Goal: Task Accomplishment & Management: Complete application form

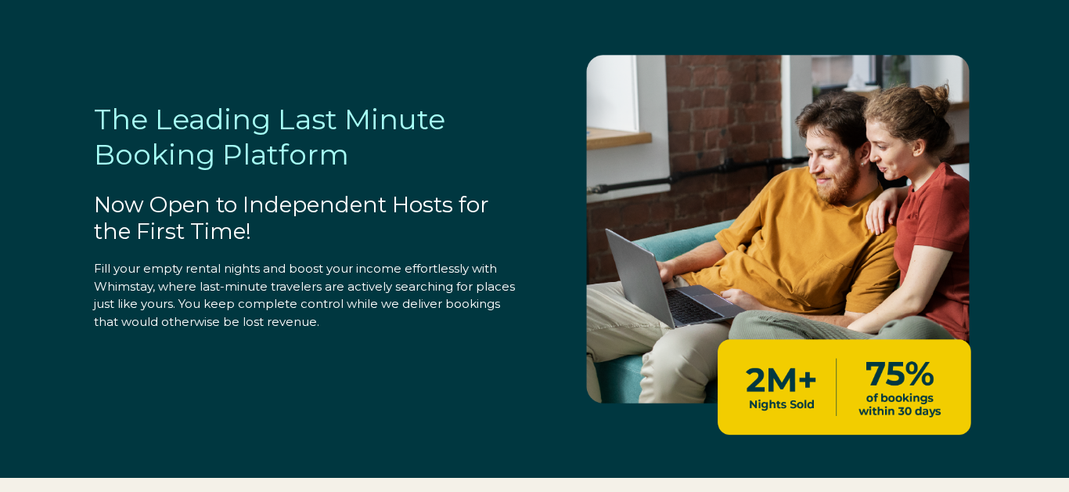
select select "CA"
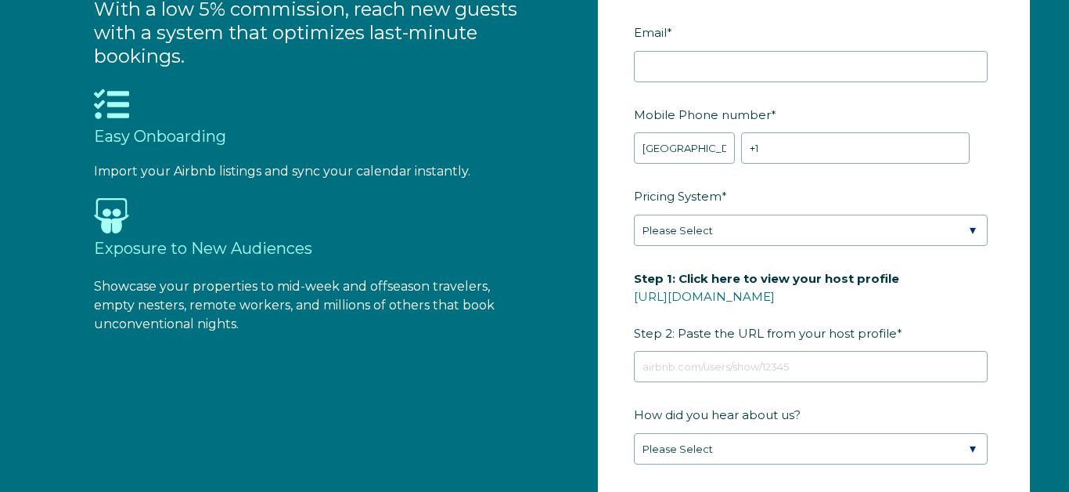
scroll to position [1486, 0]
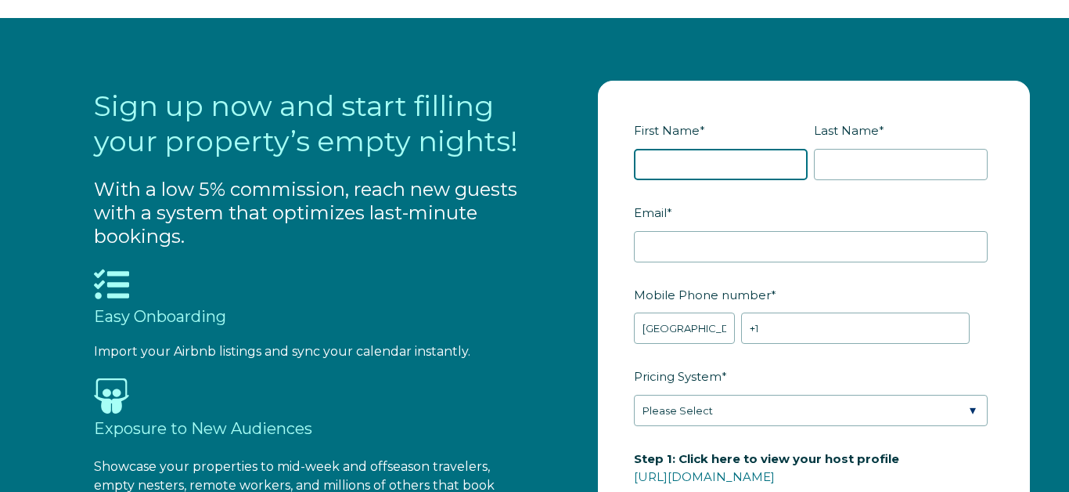
click at [651, 167] on input "First Name *" at bounding box center [721, 164] width 174 height 31
type input "Colette"
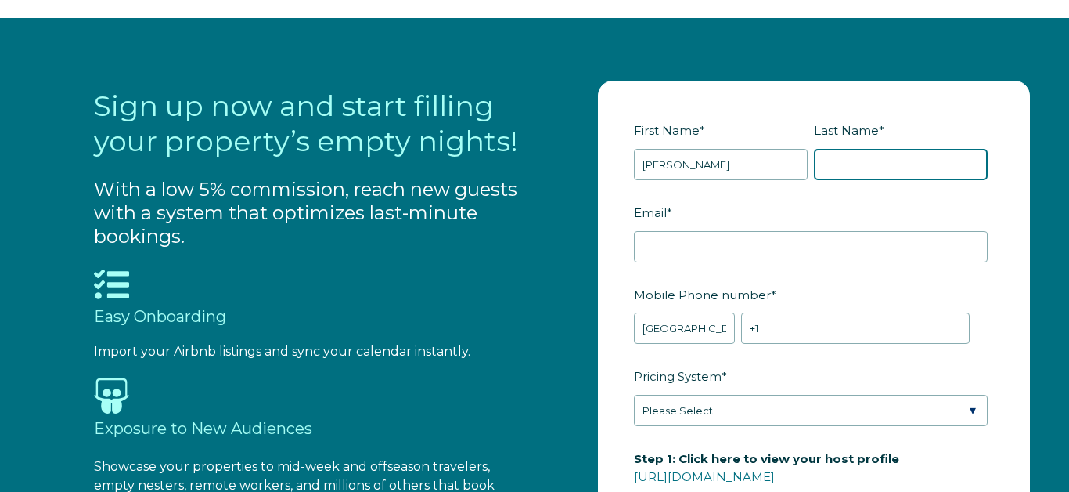
type input "Blain"
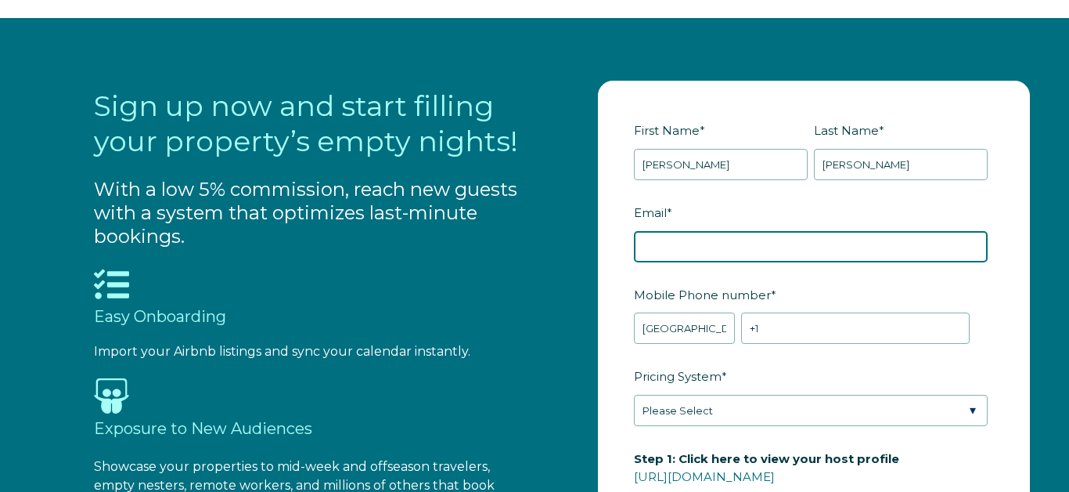
type input "coletteblaindo@icloud.com"
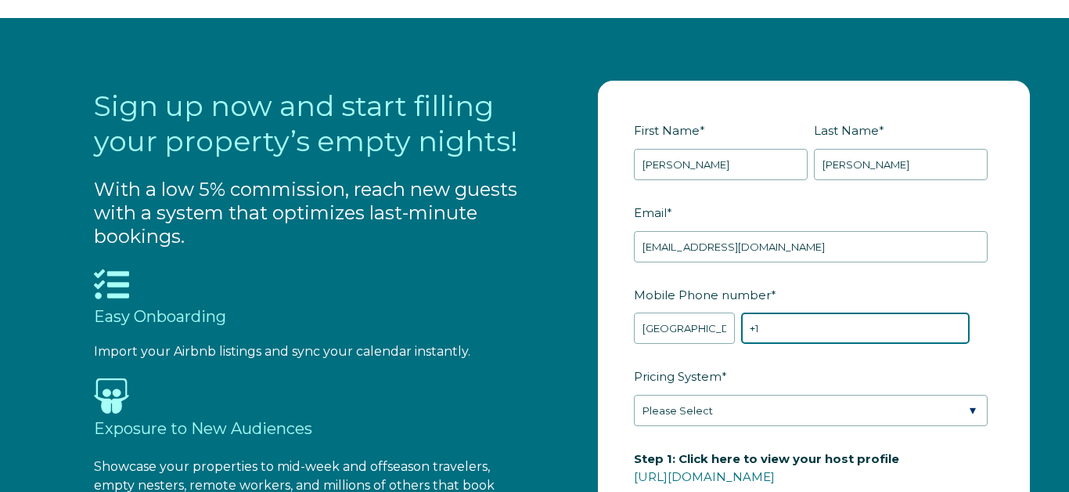
type input "+1 5147779506"
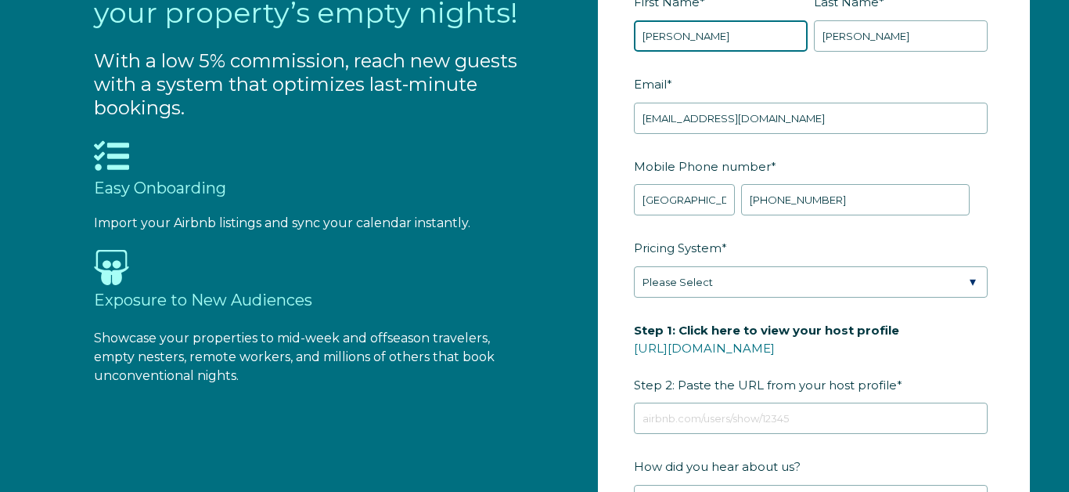
scroll to position [1616, 0]
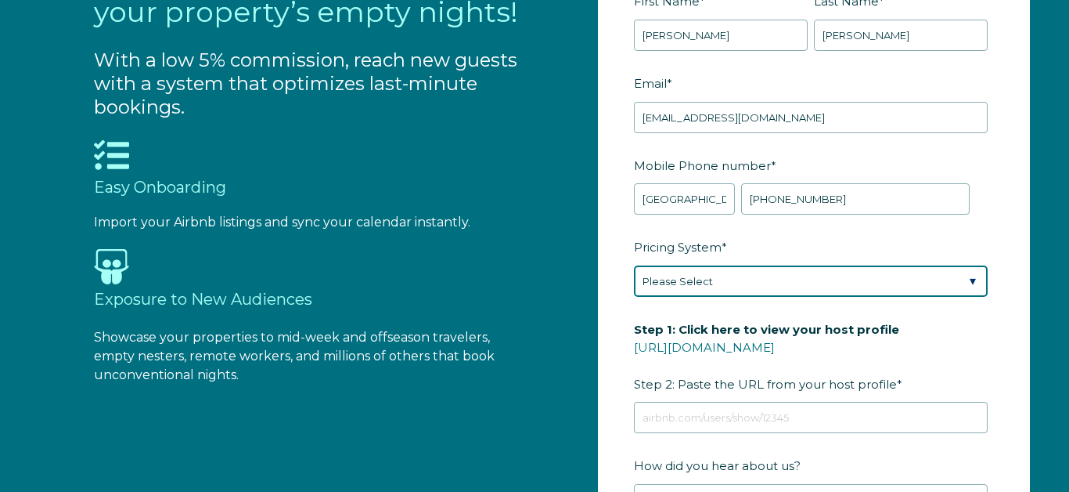
click at [872, 281] on select "Please Select Manual Airbnb Smart Pricing PriceLabs Wheelhouse Beyond Pricing 3…" at bounding box center [811, 280] width 354 height 31
select select "Airbnb Smart Pricing"
click at [955, 277] on select "Please Select Manual Airbnb Smart Pricing PriceLabs Wheelhouse Beyond Pricing 3…" at bounding box center [811, 280] width 354 height 31
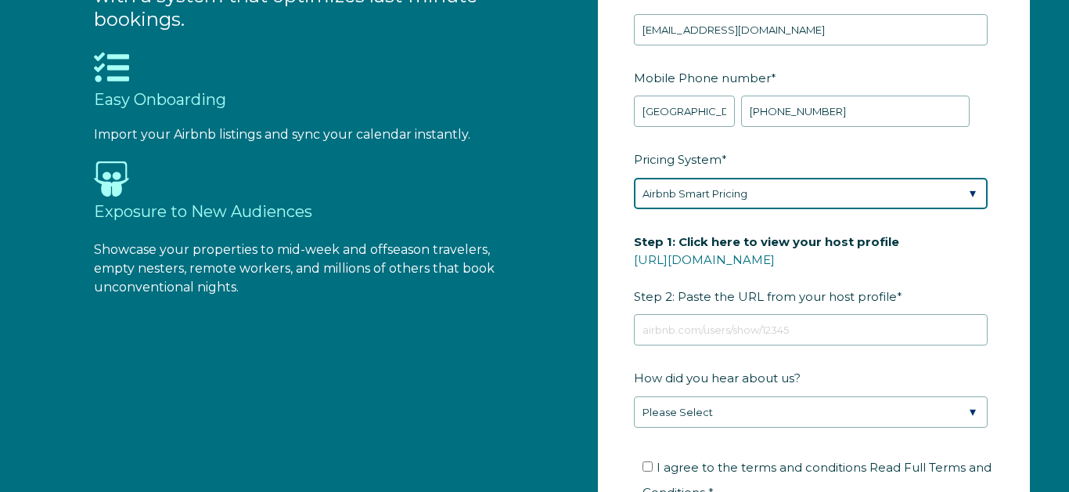
scroll to position [1704, 0]
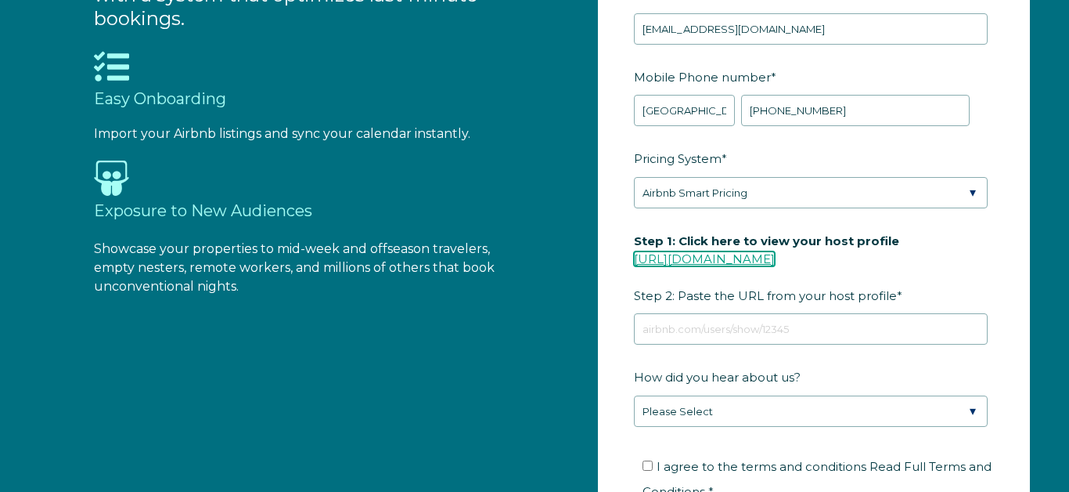
click at [688, 255] on link "https://www.airbnb.com/users/show/" at bounding box center [704, 258] width 141 height 15
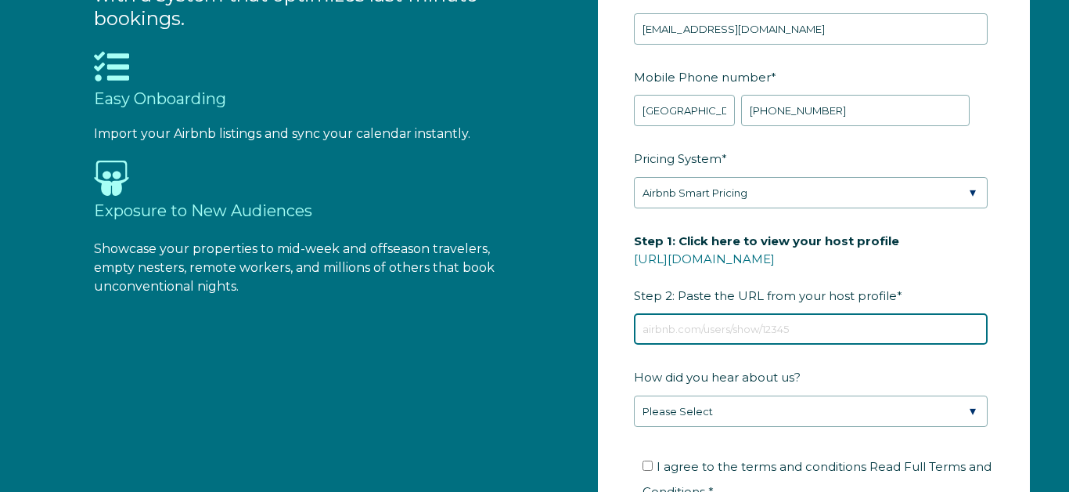
click at [651, 332] on input "Step 1: Click here to view your host profile https://www.airbnb.com/users/show/…" at bounding box center [811, 328] width 354 height 31
paste input "https://www.airbnb.ca/users/show/11991978"
type input "https://www.airbnb.ca/users/show/11991978"
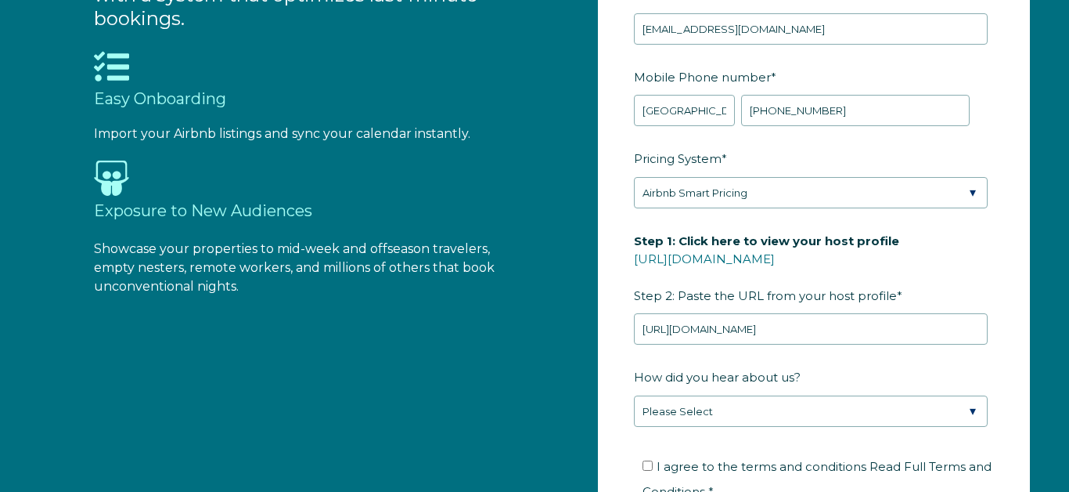
click at [886, 371] on label "How did you hear about us?" at bounding box center [814, 376] width 360 height 27
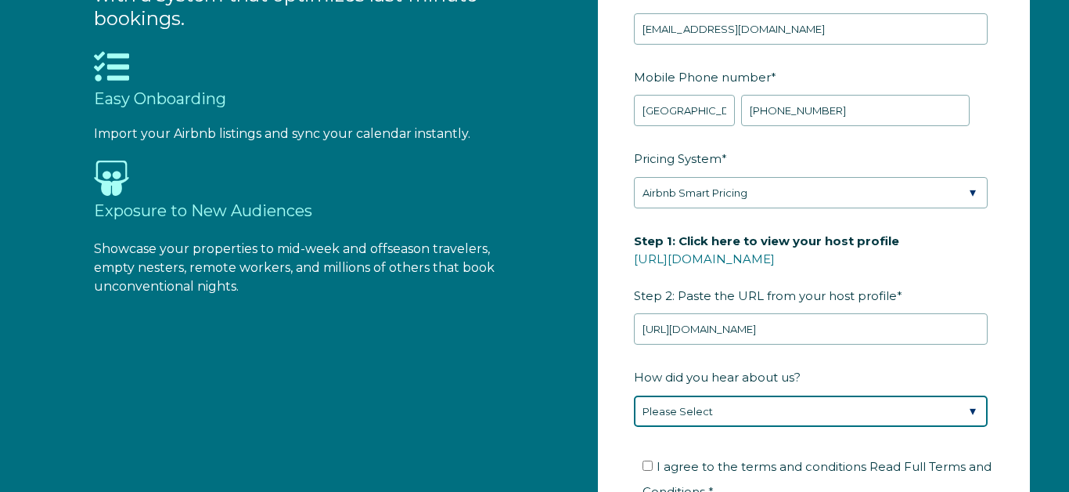
click at [886, 395] on select "Please Select Found Whimstay through a Google search Direct outreach from a Whi…" at bounding box center [811, 410] width 354 height 31
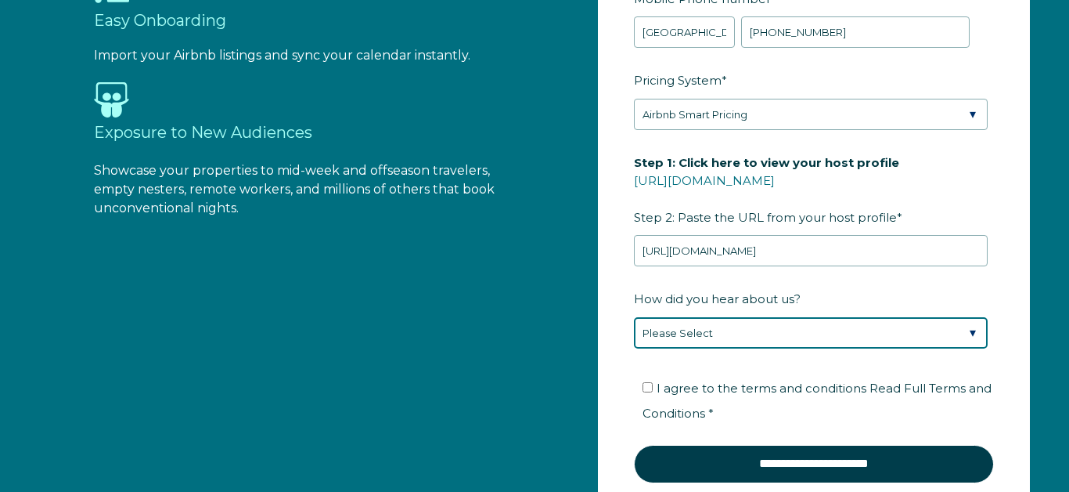
scroll to position [1802, 0]
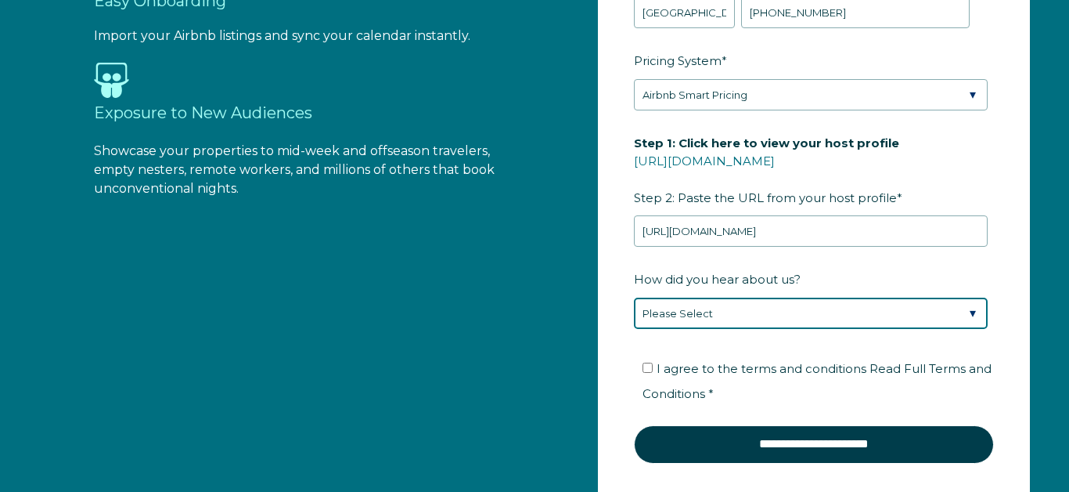
click at [798, 319] on select "Please Select Found Whimstay through a Google search Direct outreach from a Whi…" at bounding box center [811, 312] width 354 height 31
select select "Google Search"
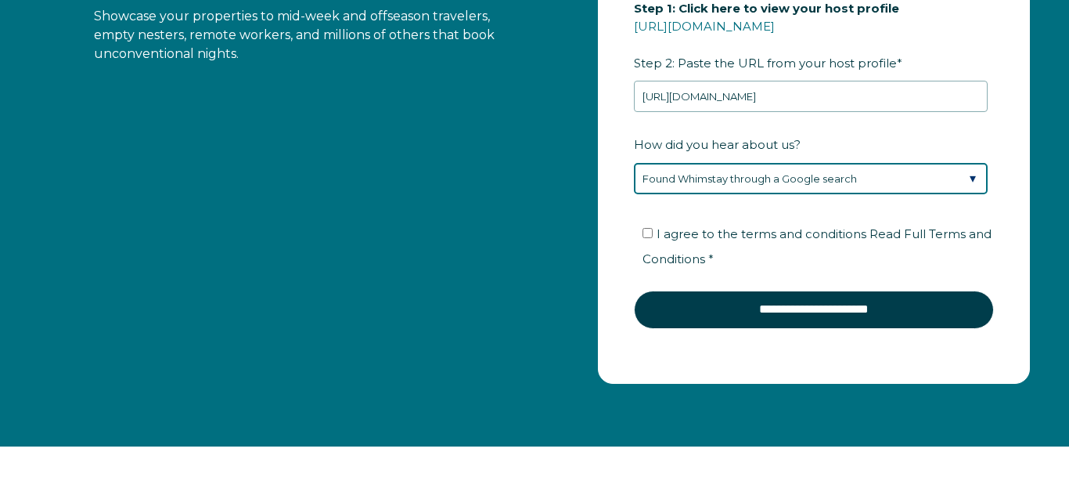
scroll to position [1937, 0]
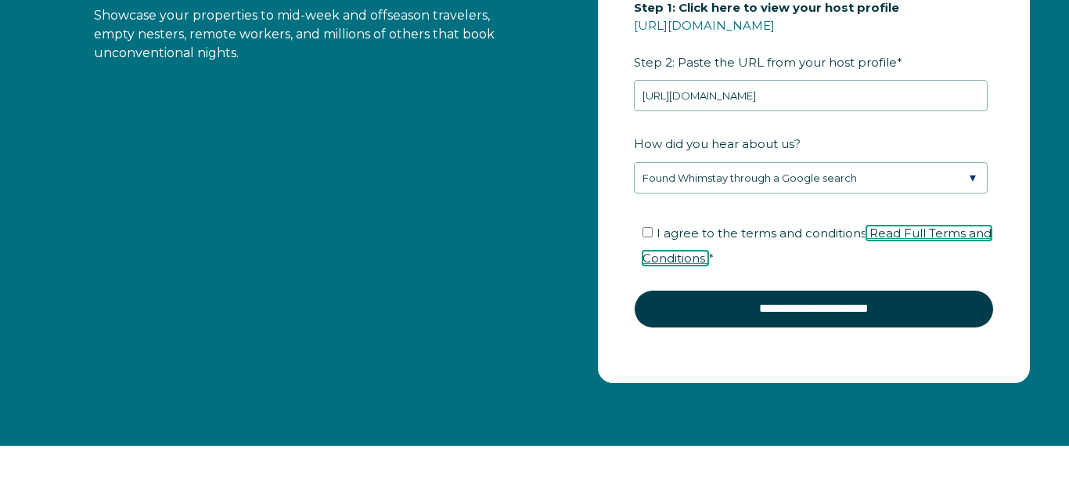
click at [687, 262] on span "Read Full Terms and Conditions" at bounding box center [818, 245] width 350 height 40
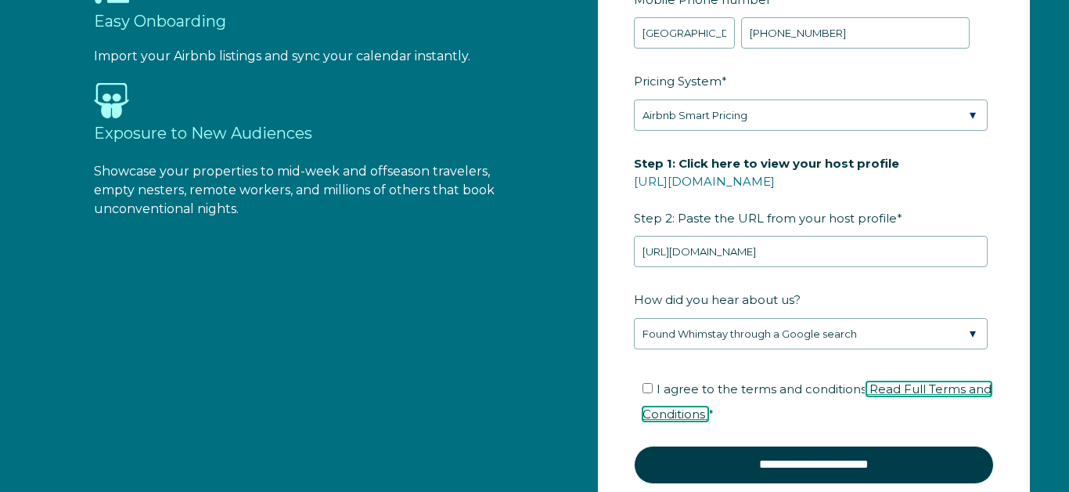
scroll to position [1782, 0]
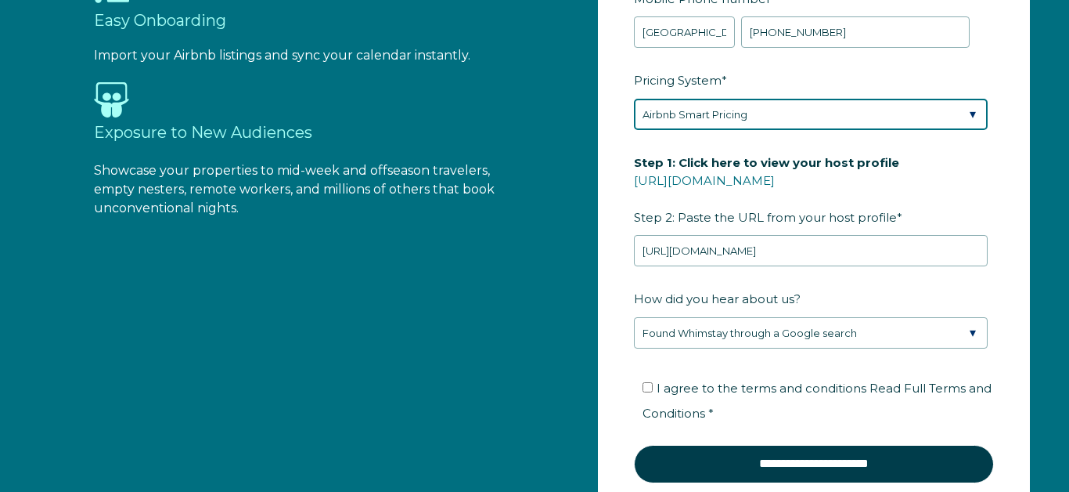
click at [712, 116] on select "Please Select Manual Airbnb Smart Pricing PriceLabs Wheelhouse Beyond Pricing 3…" at bounding box center [811, 114] width 354 height 31
select select "Manual"
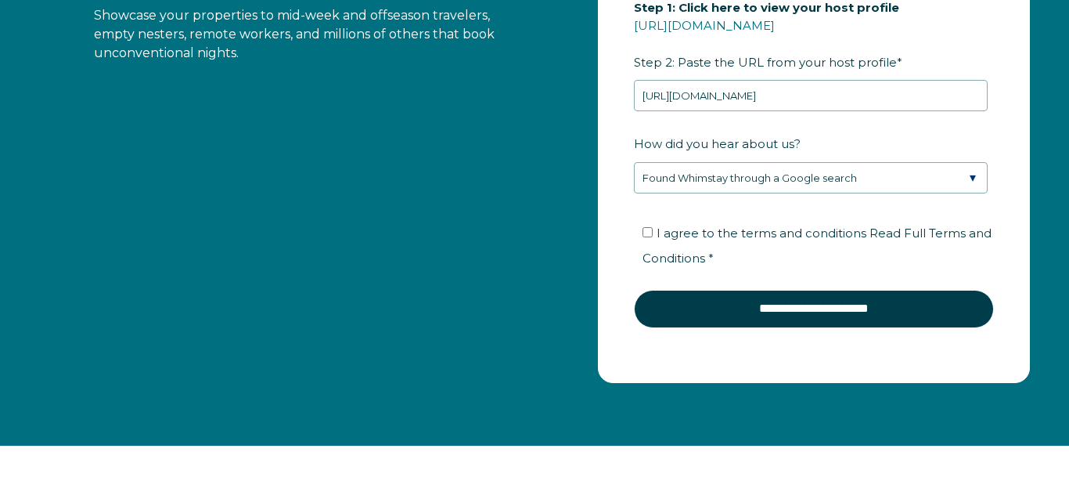
scroll to position [1938, 0]
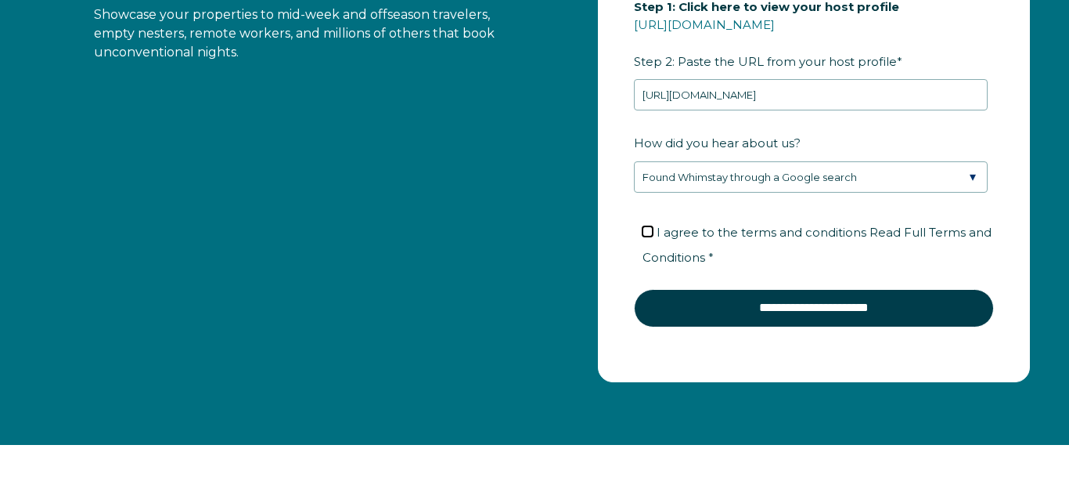
click at [647, 232] on input "I agree to the terms and conditions Read Full Terms and Conditions *" at bounding box center [648, 231] width 10 height 10
checkbox input "true"
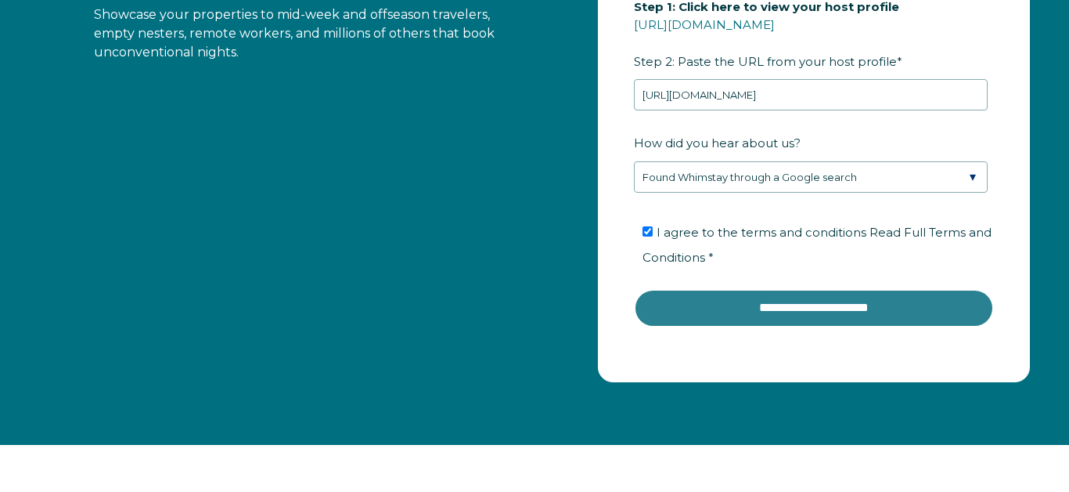
click at [797, 311] on input "**********" at bounding box center [814, 308] width 360 height 38
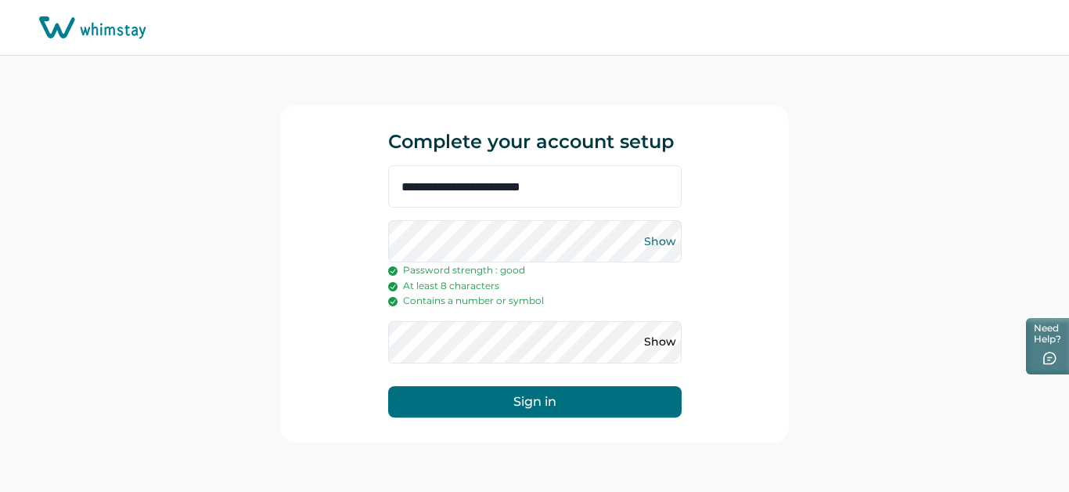
click at [665, 240] on button "Show" at bounding box center [660, 241] width 25 height 25
click at [648, 346] on button "Show" at bounding box center [660, 342] width 25 height 25
click at [528, 405] on button "Sign in" at bounding box center [535, 401] width 294 height 31
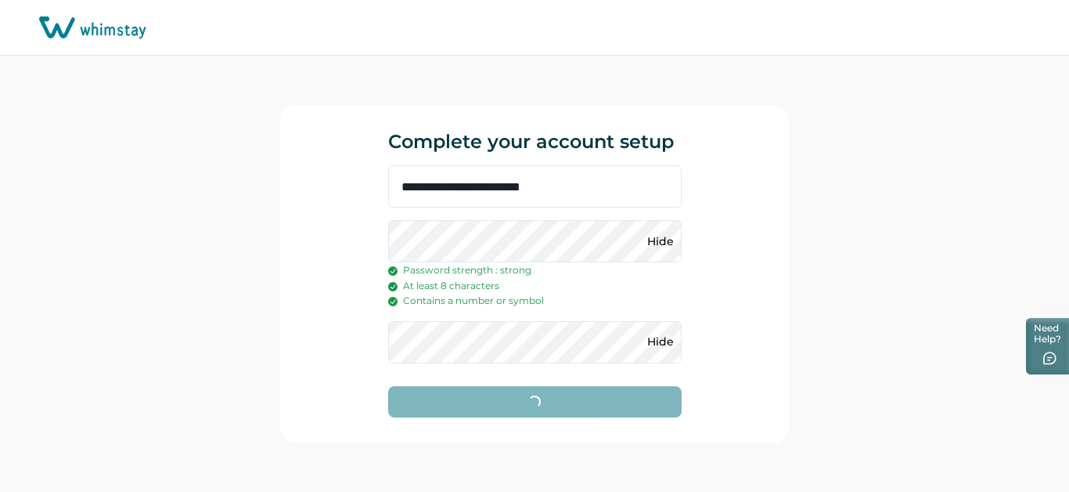
click at [337, 226] on div "**********" at bounding box center [534, 273] width 509 height 337
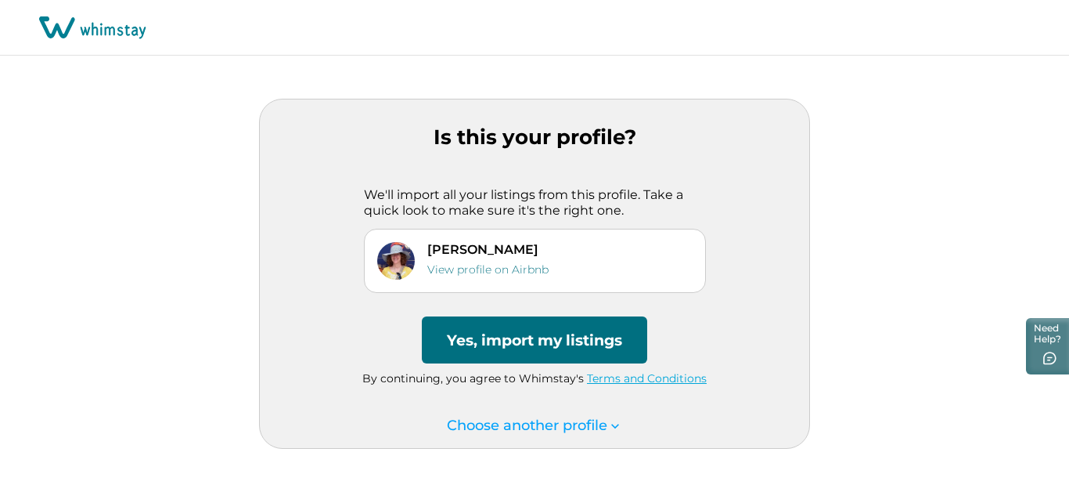
click at [538, 344] on button "Yes, import my listings" at bounding box center [534, 339] width 225 height 47
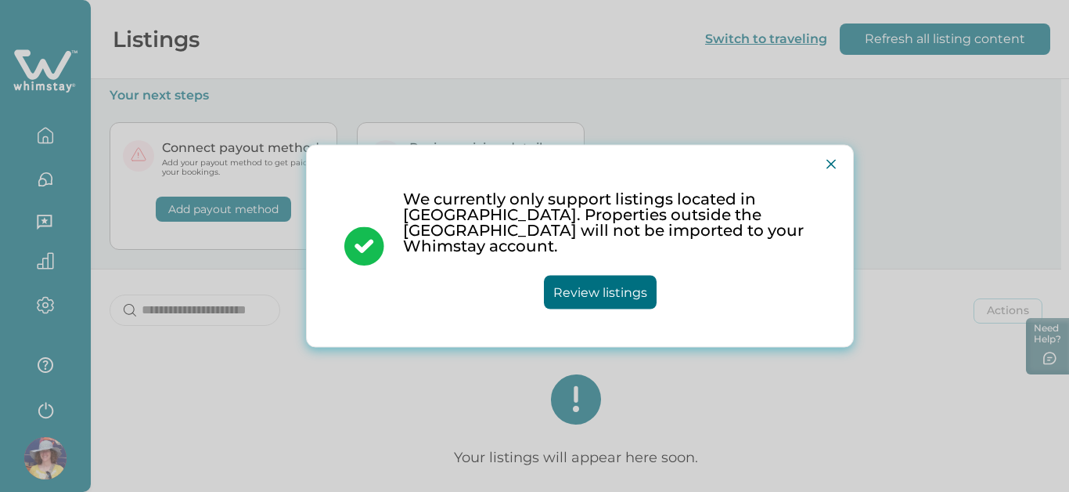
click at [610, 276] on button "Review listings" at bounding box center [600, 293] width 113 height 34
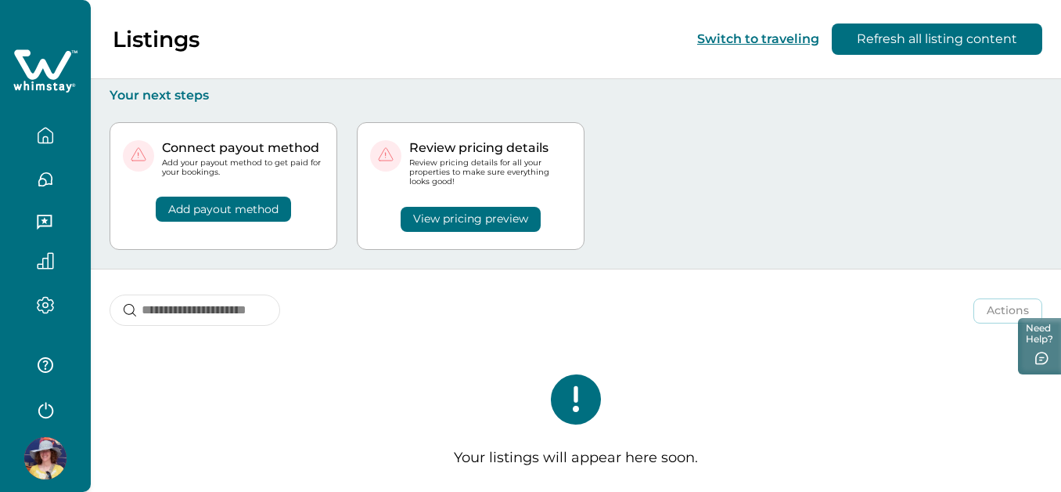
scroll to position [19, 0]
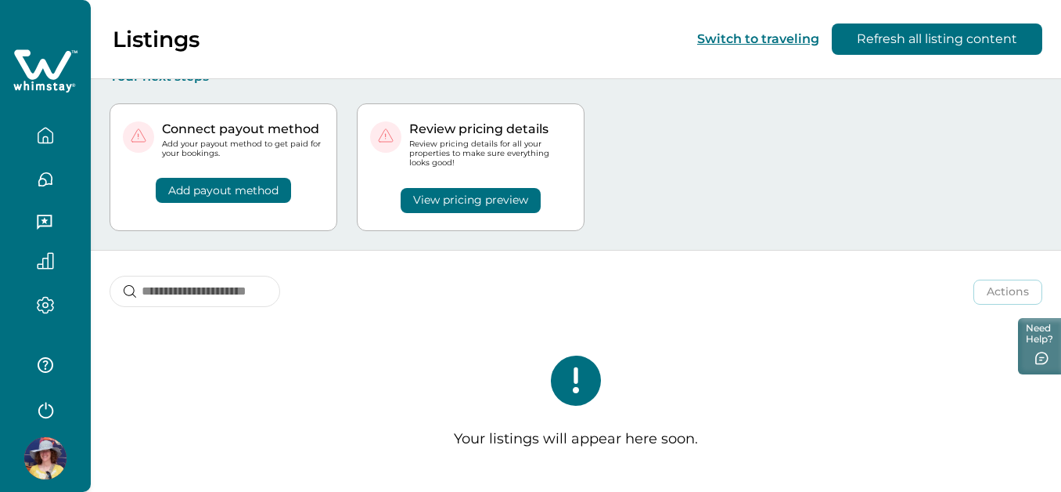
click at [451, 203] on button "View pricing preview" at bounding box center [471, 200] width 140 height 25
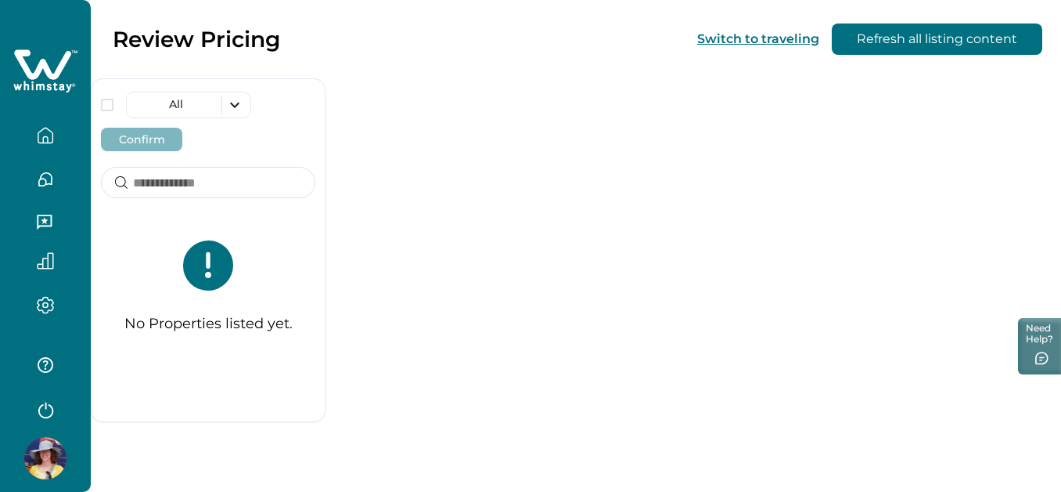
click at [39, 132] on icon "button" at bounding box center [45, 135] width 17 height 17
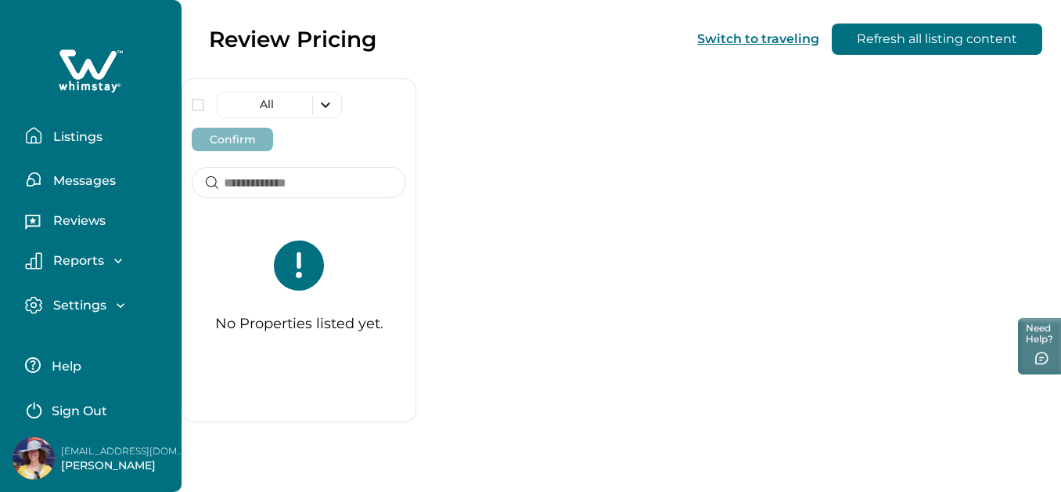
click at [68, 142] on p "Listings" at bounding box center [76, 137] width 54 height 16
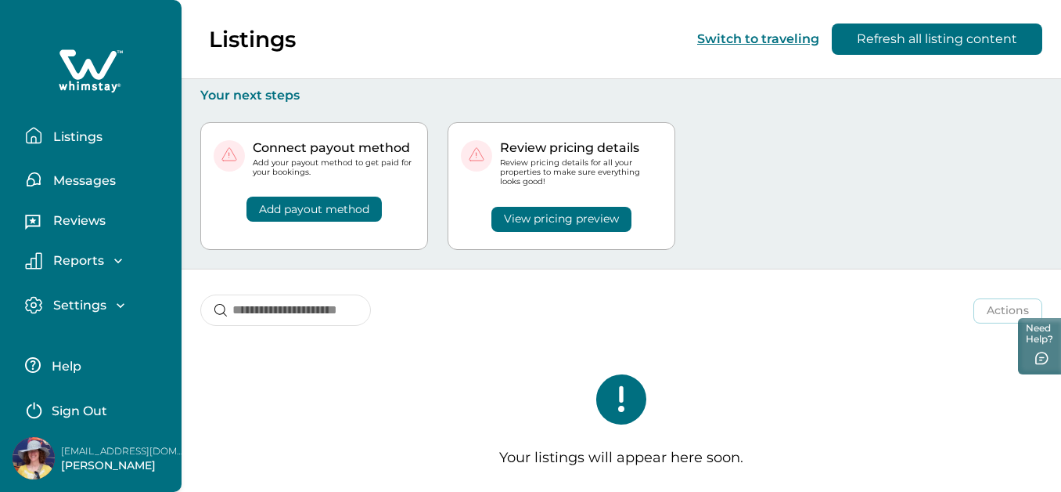
scroll to position [19, 0]
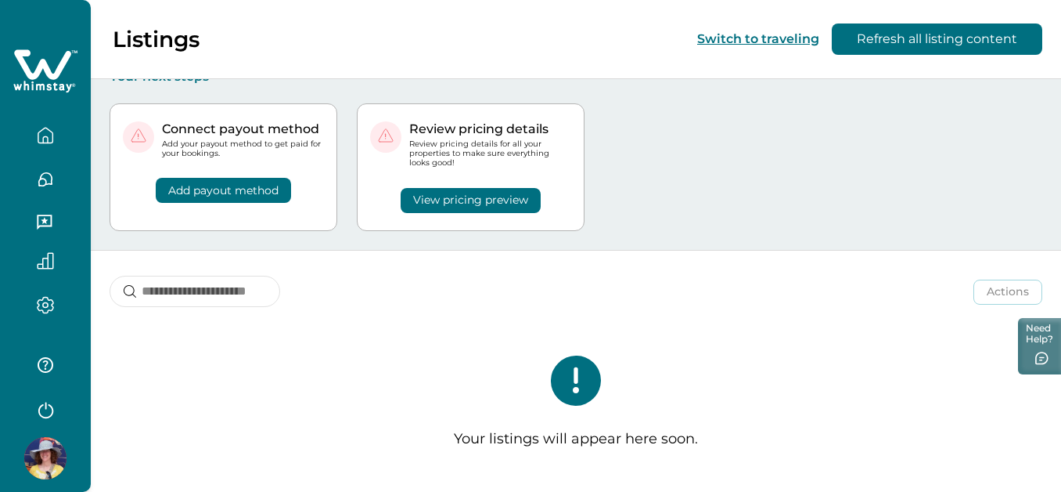
click at [291, 190] on button "Add payout method" at bounding box center [223, 190] width 135 height 25
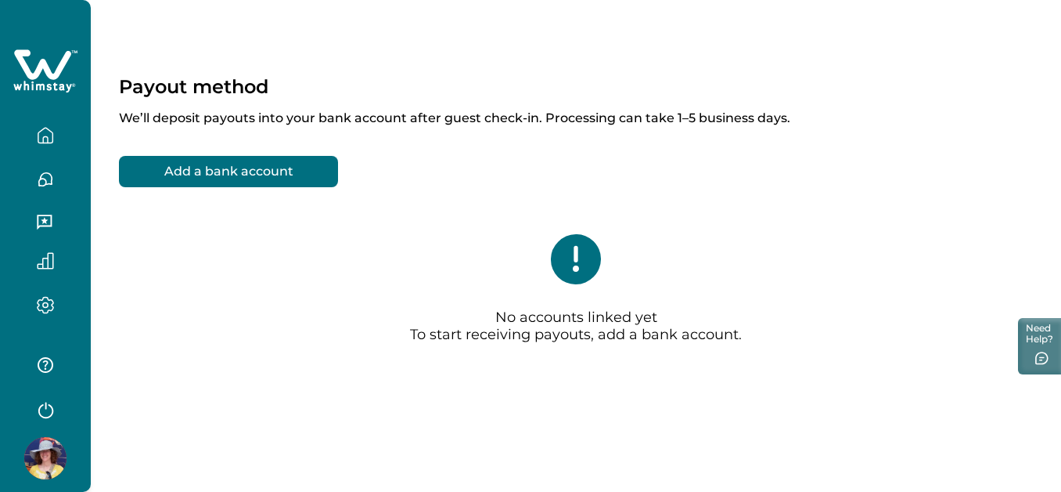
click at [46, 135] on icon "button" at bounding box center [45, 135] width 17 height 17
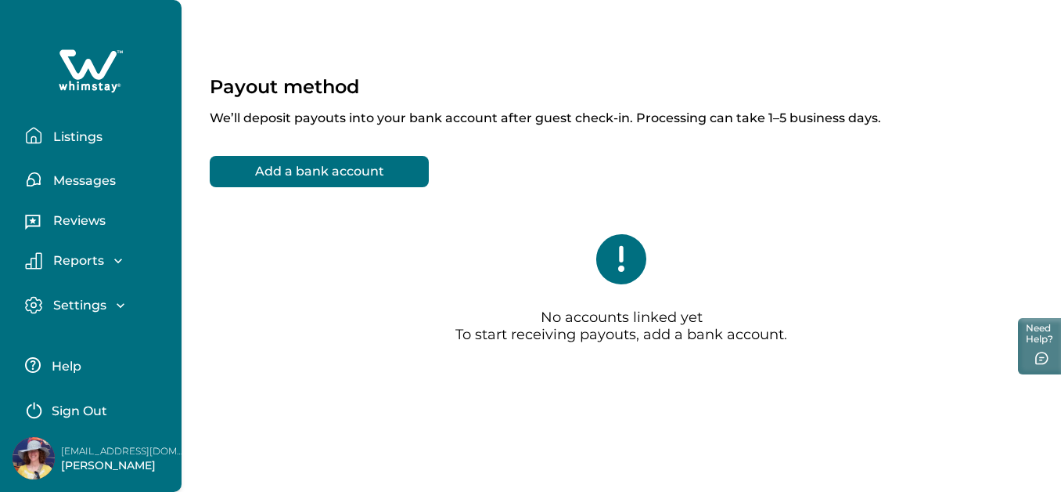
click at [62, 136] on p "Listings" at bounding box center [76, 137] width 54 height 16
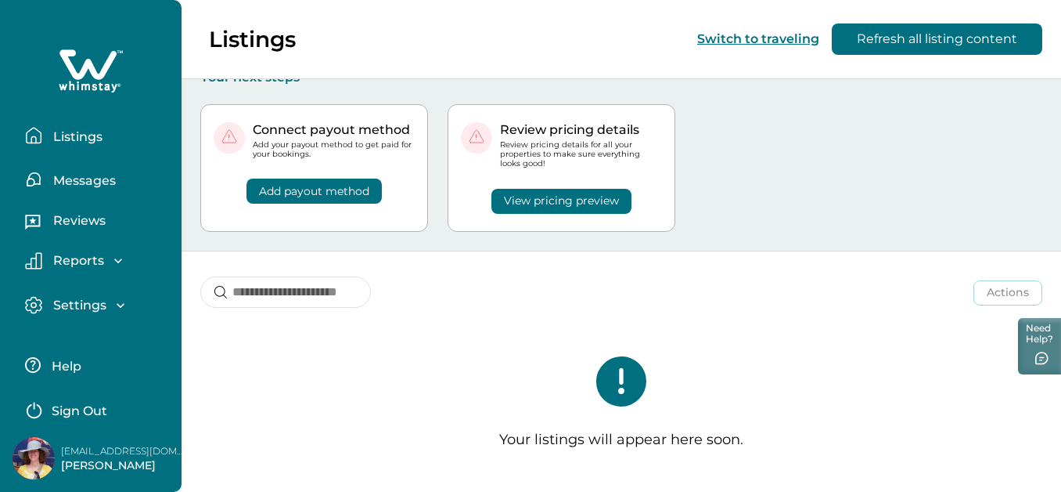
scroll to position [19, 0]
click at [105, 307] on p "Settings" at bounding box center [78, 305] width 58 height 16
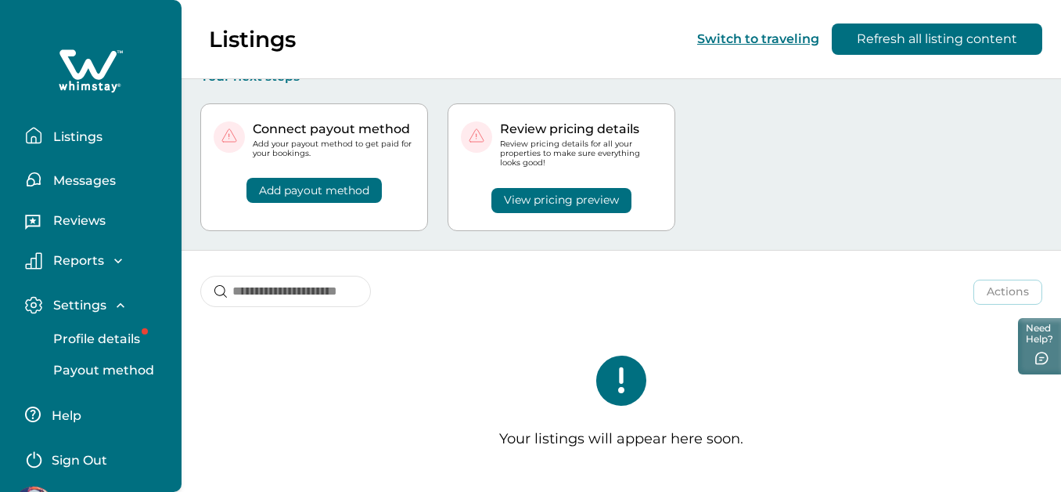
click at [100, 339] on p "Profile details" at bounding box center [95, 339] width 92 height 16
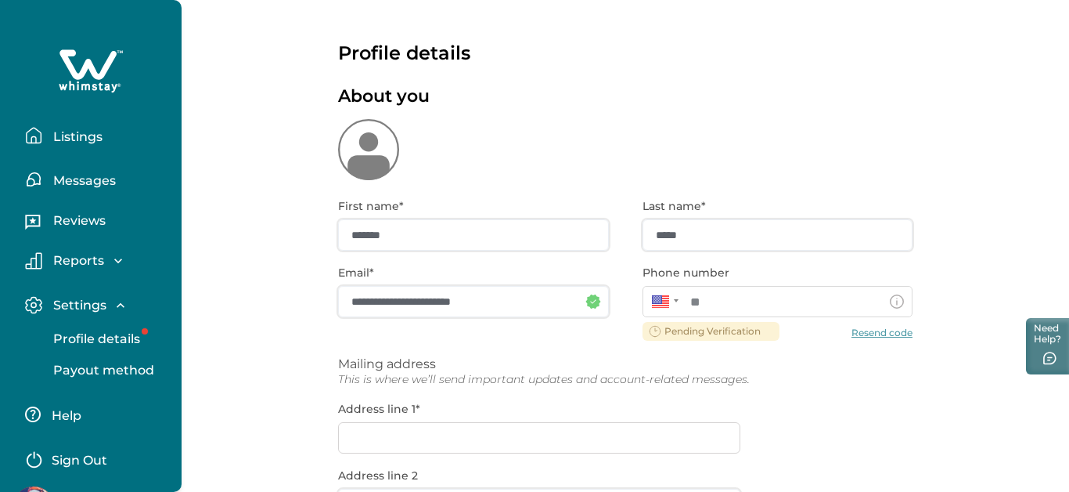
type input "**********"
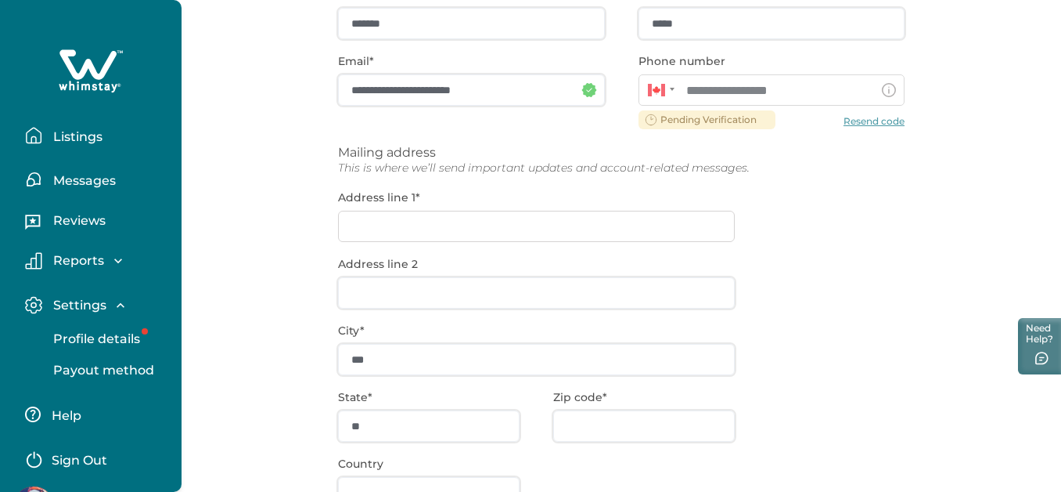
scroll to position [166, 0]
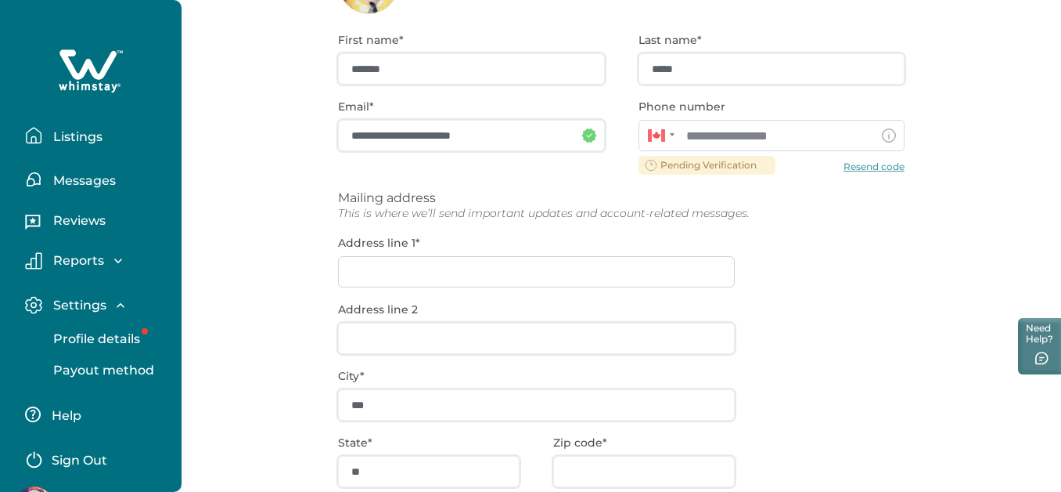
click at [467, 279] on div "**********" at bounding box center [621, 336] width 567 height 645
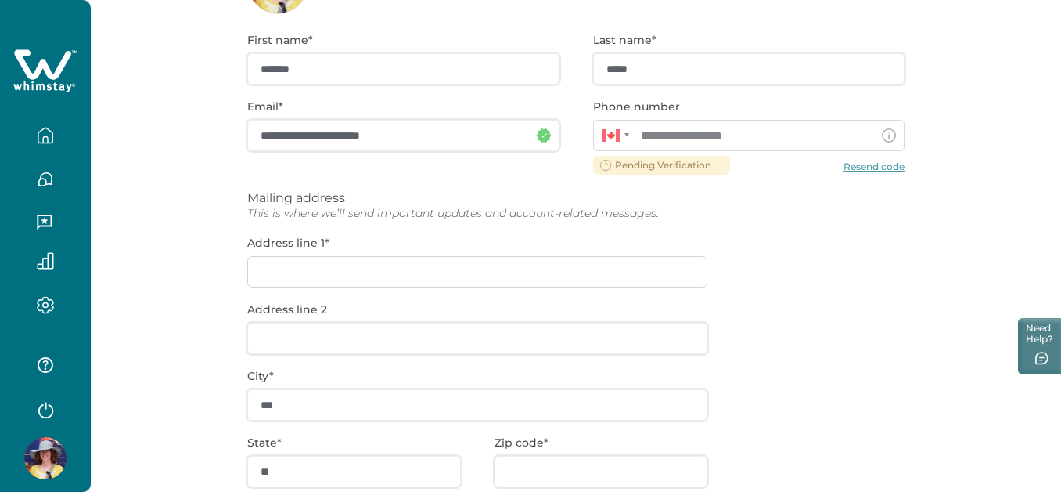
click at [318, 263] on div "**********" at bounding box center [576, 336] width 658 height 645
click at [251, 268] on div "**********" at bounding box center [576, 336] width 658 height 645
click at [859, 167] on div "**********" at bounding box center [576, 336] width 658 height 645
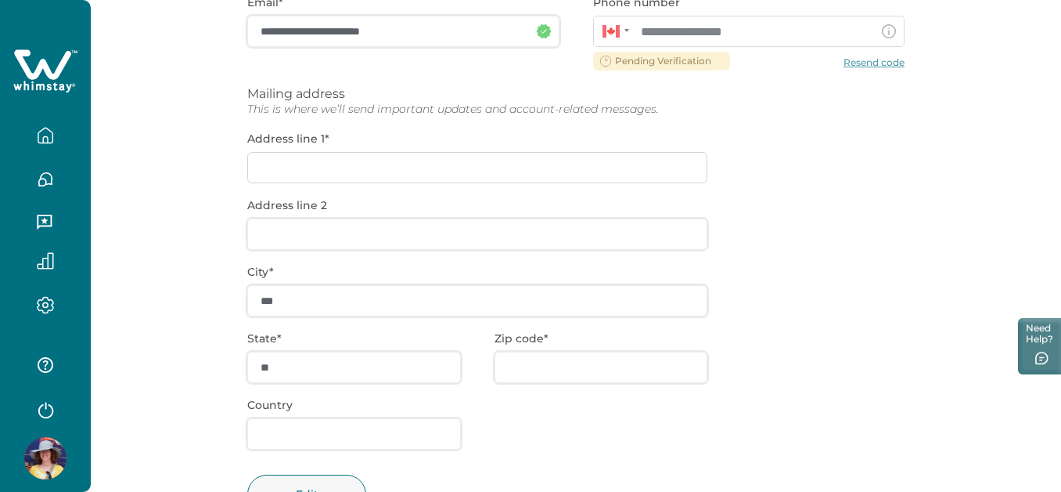
scroll to position [0, 0]
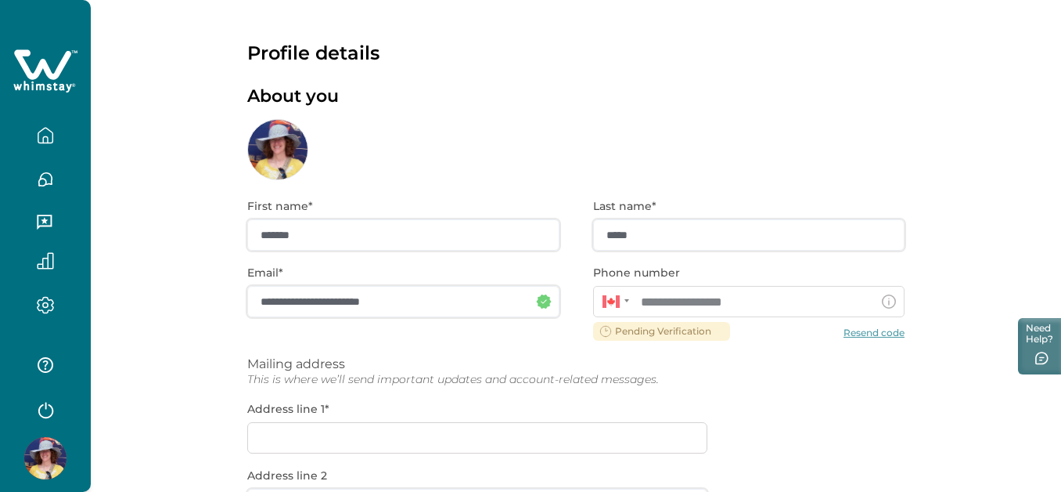
click at [53, 137] on icon "button" at bounding box center [45, 135] width 17 height 17
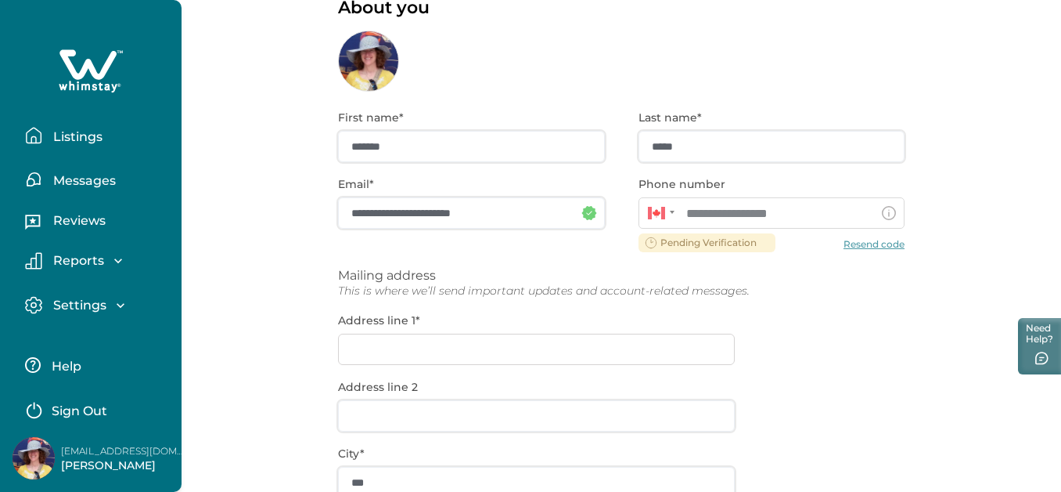
scroll to position [89, 0]
